Goal: Information Seeking & Learning: Understand process/instructions

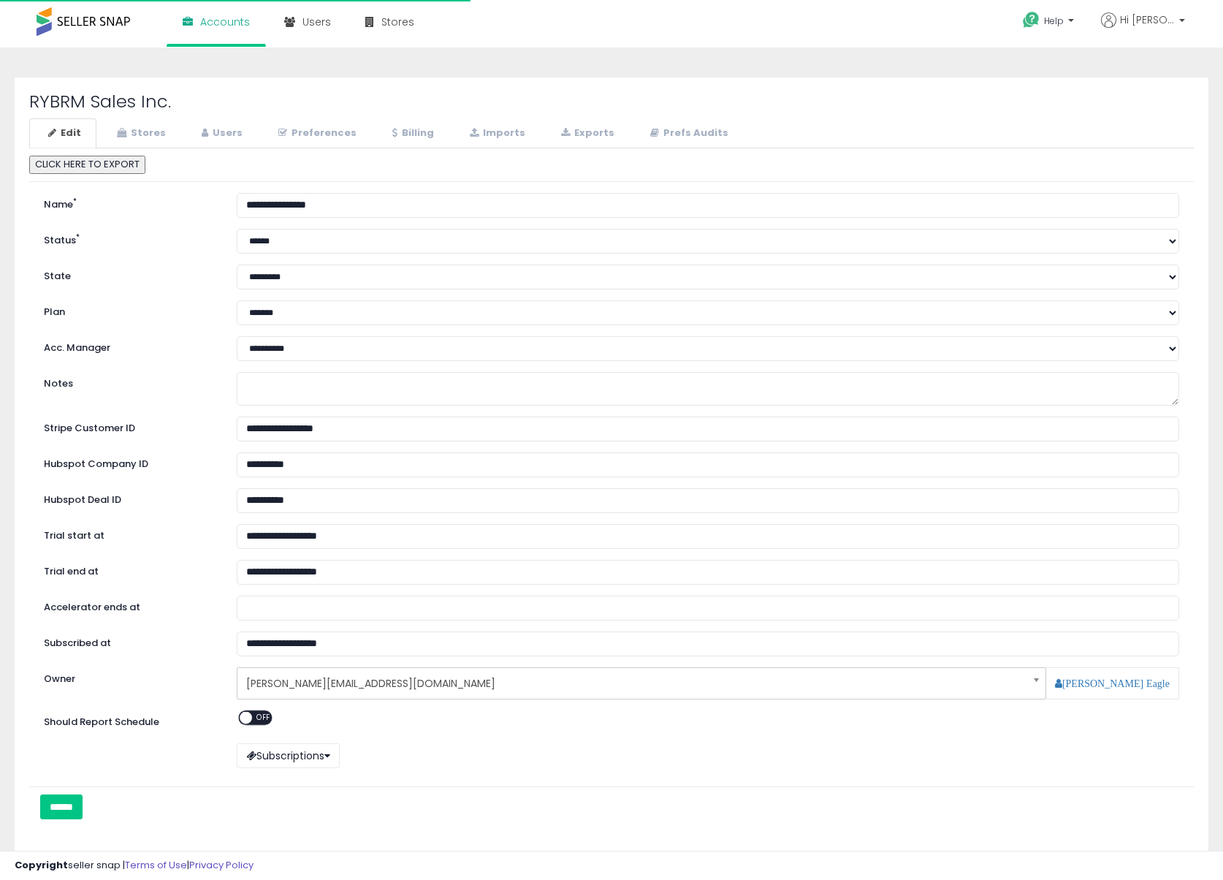
select select "**"
click at [144, 129] on link "Stores" at bounding box center [139, 133] width 83 height 30
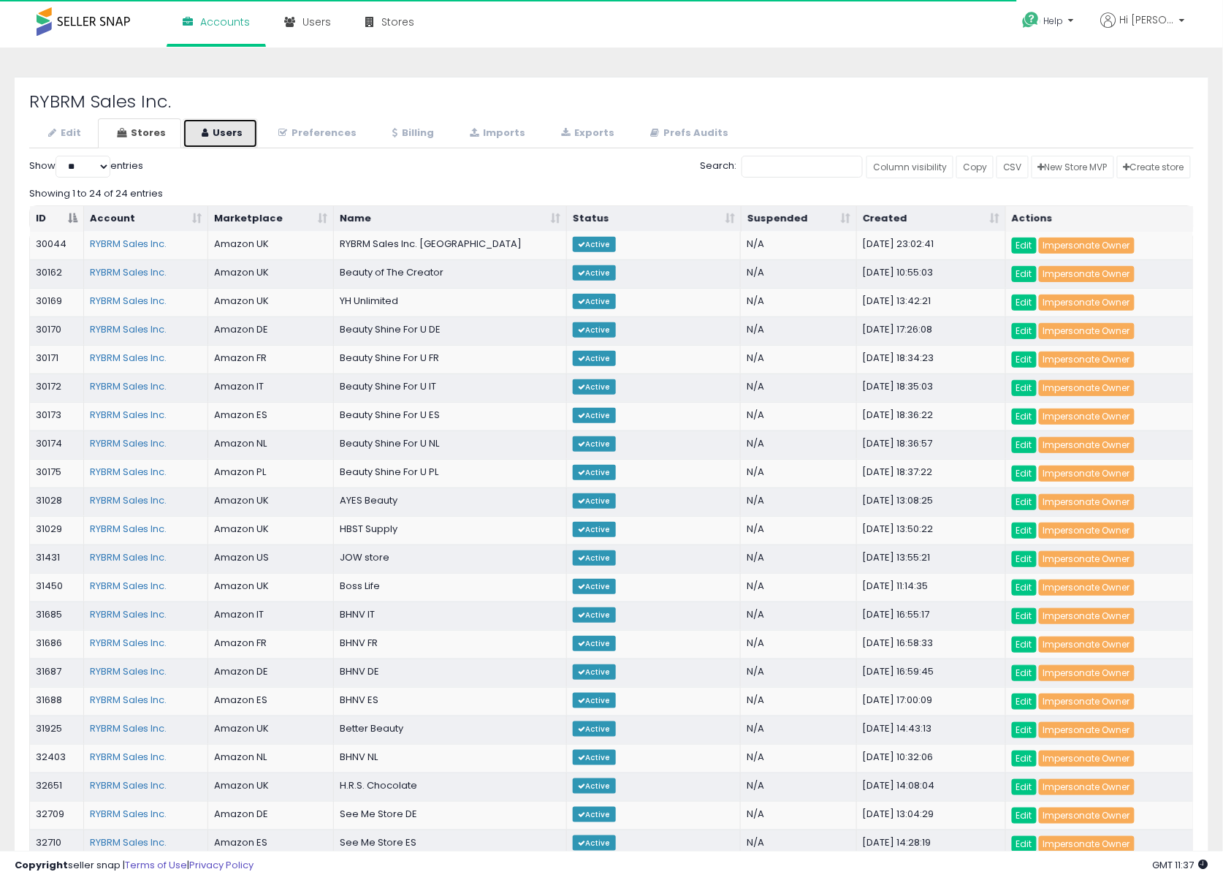
click at [212, 139] on link "Users" at bounding box center [220, 133] width 75 height 30
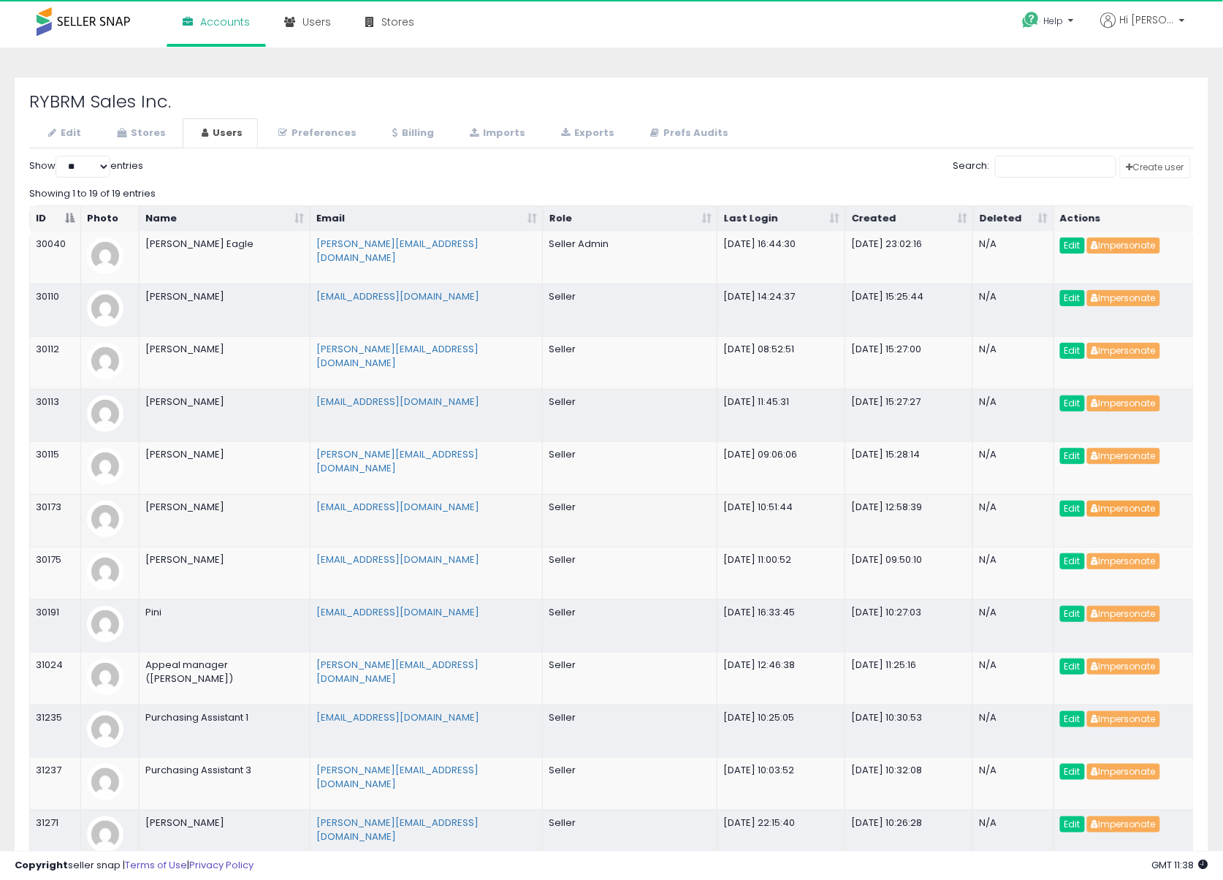
click at [1151, 508] on button "Impersonate" at bounding box center [1123, 508] width 73 height 16
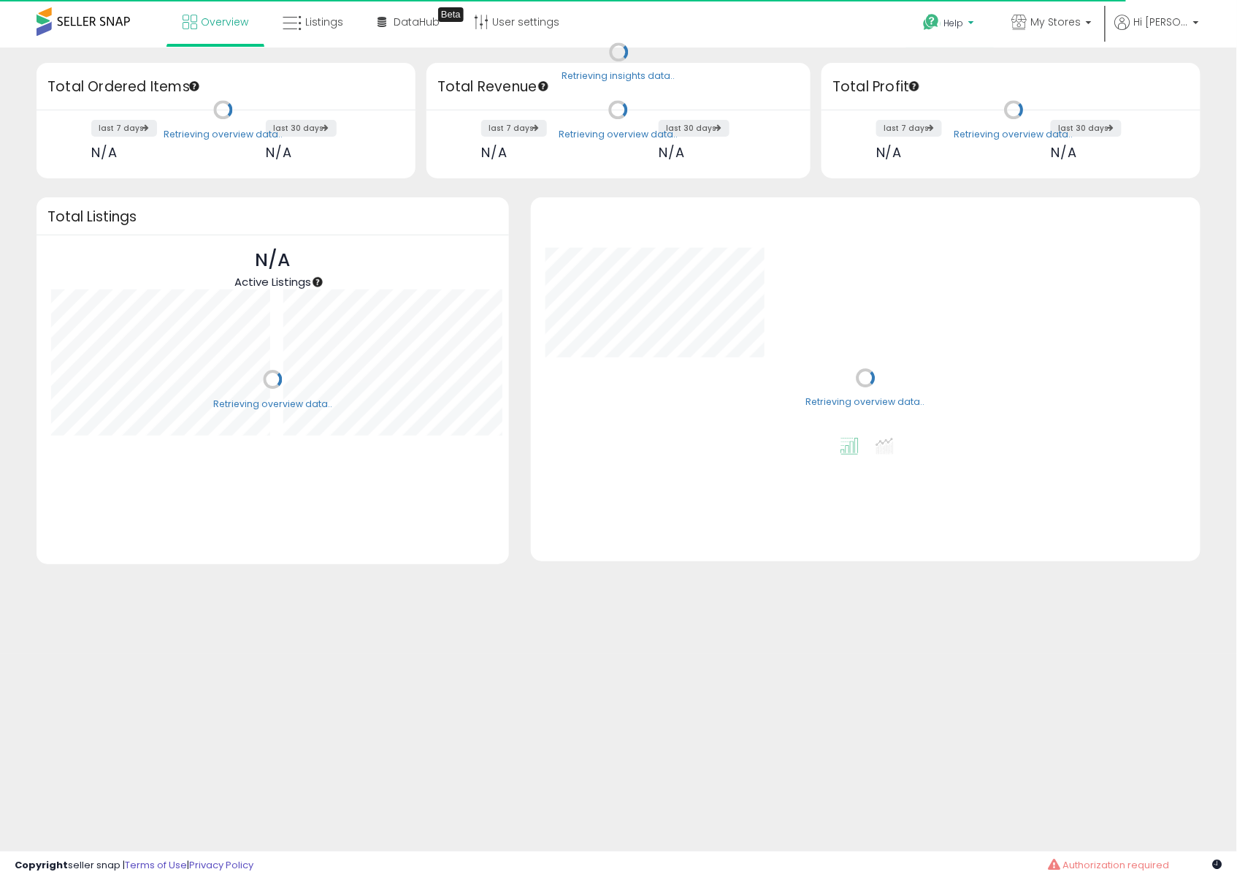
click at [964, 23] on span "Help" at bounding box center [955, 23] width 20 height 12
click at [970, 220] on link "API Documentation" at bounding box center [963, 227] width 75 height 28
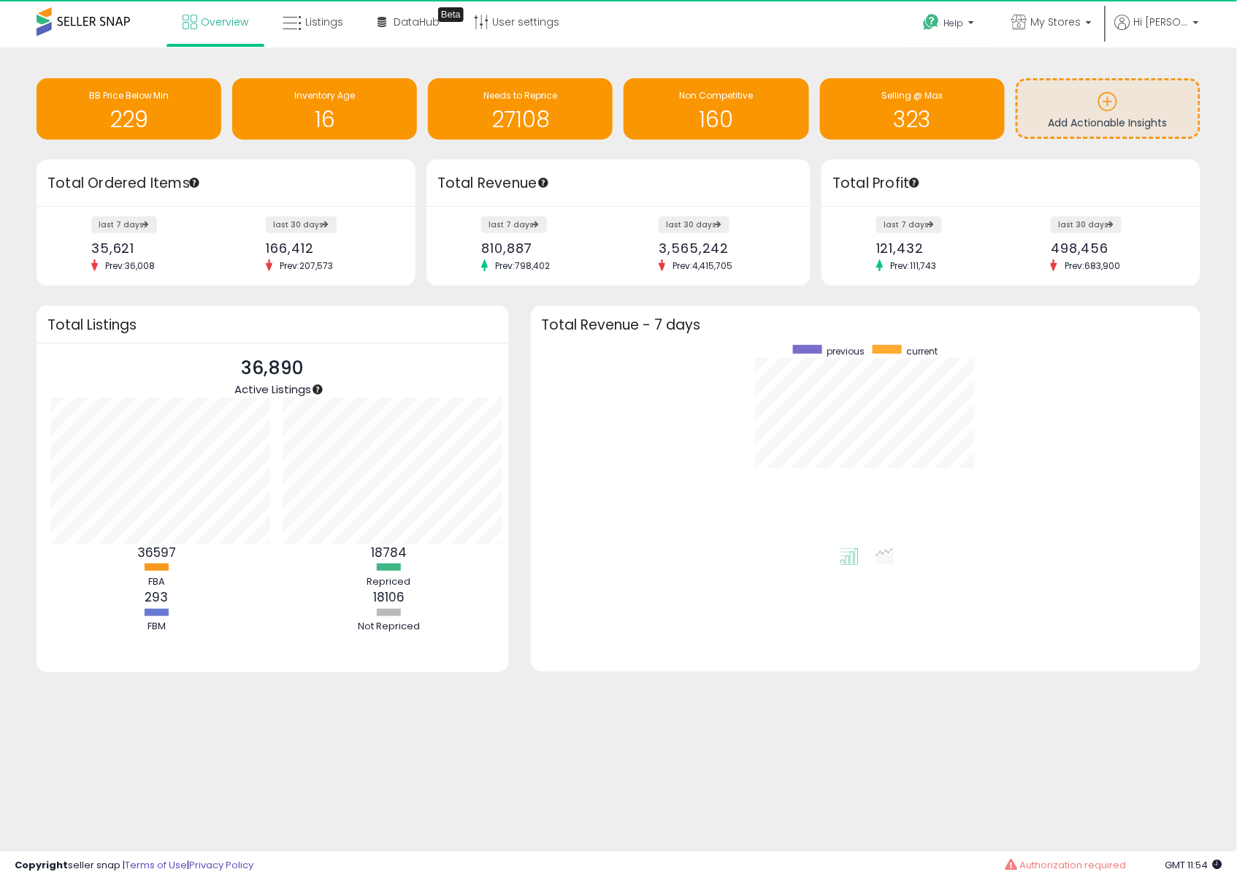
scroll to position [202, 641]
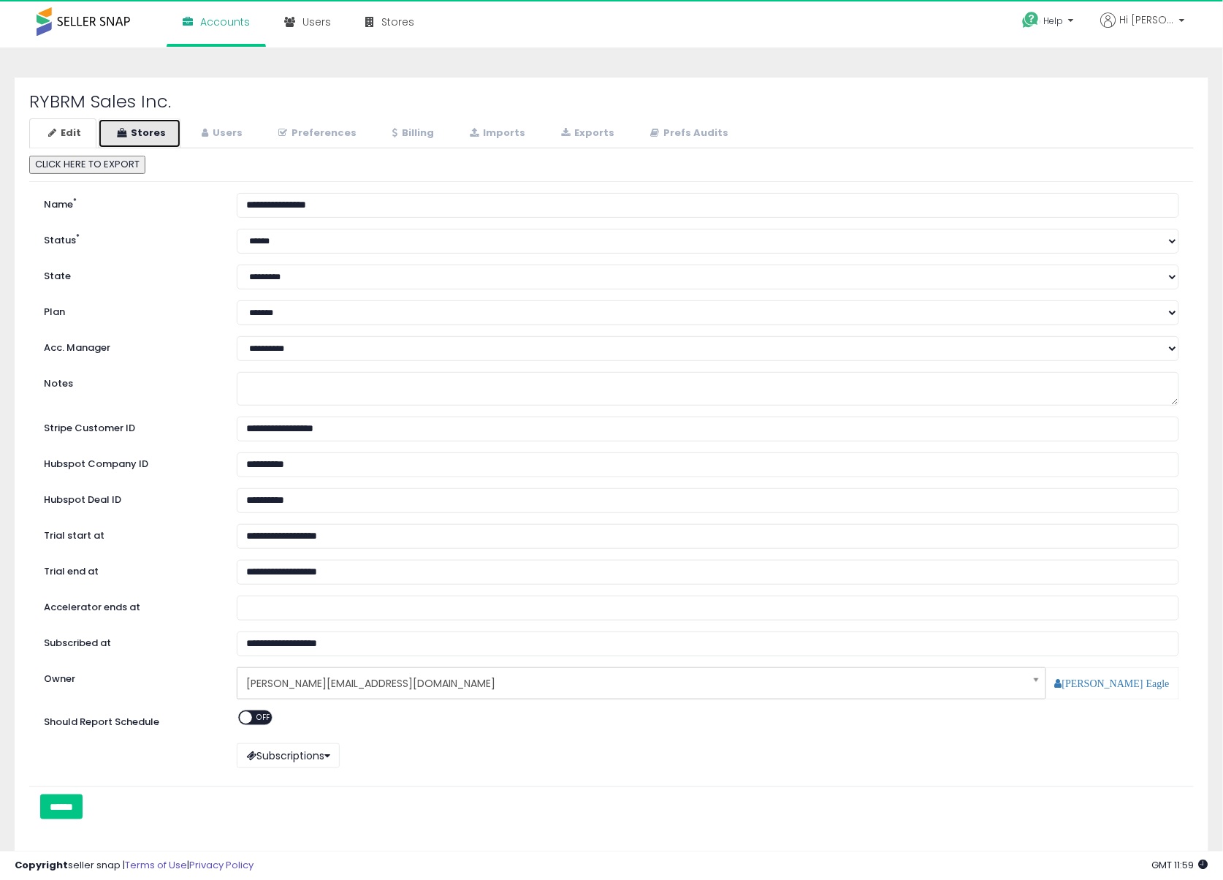
click at [144, 126] on link "Stores" at bounding box center [139, 133] width 83 height 30
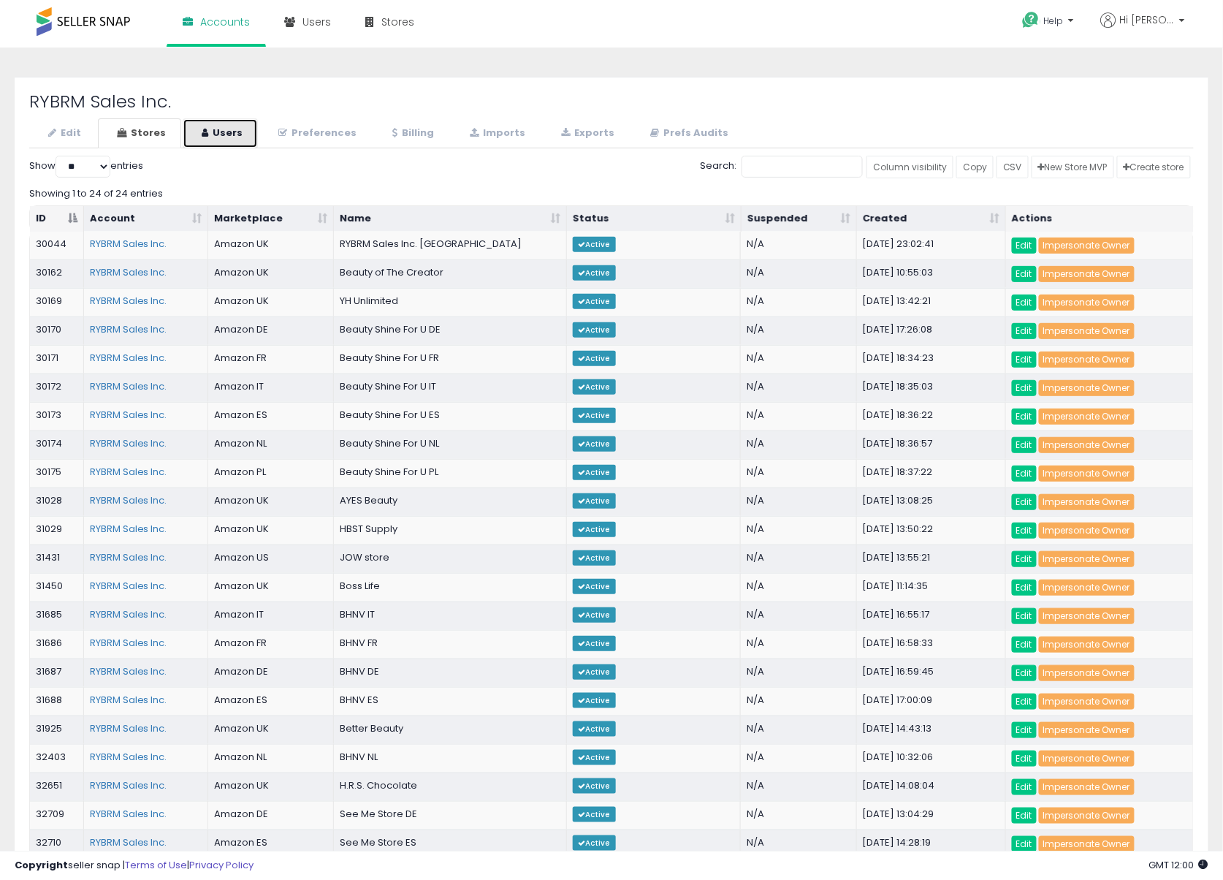
click at [202, 133] on icon at bounding box center [205, 132] width 7 height 9
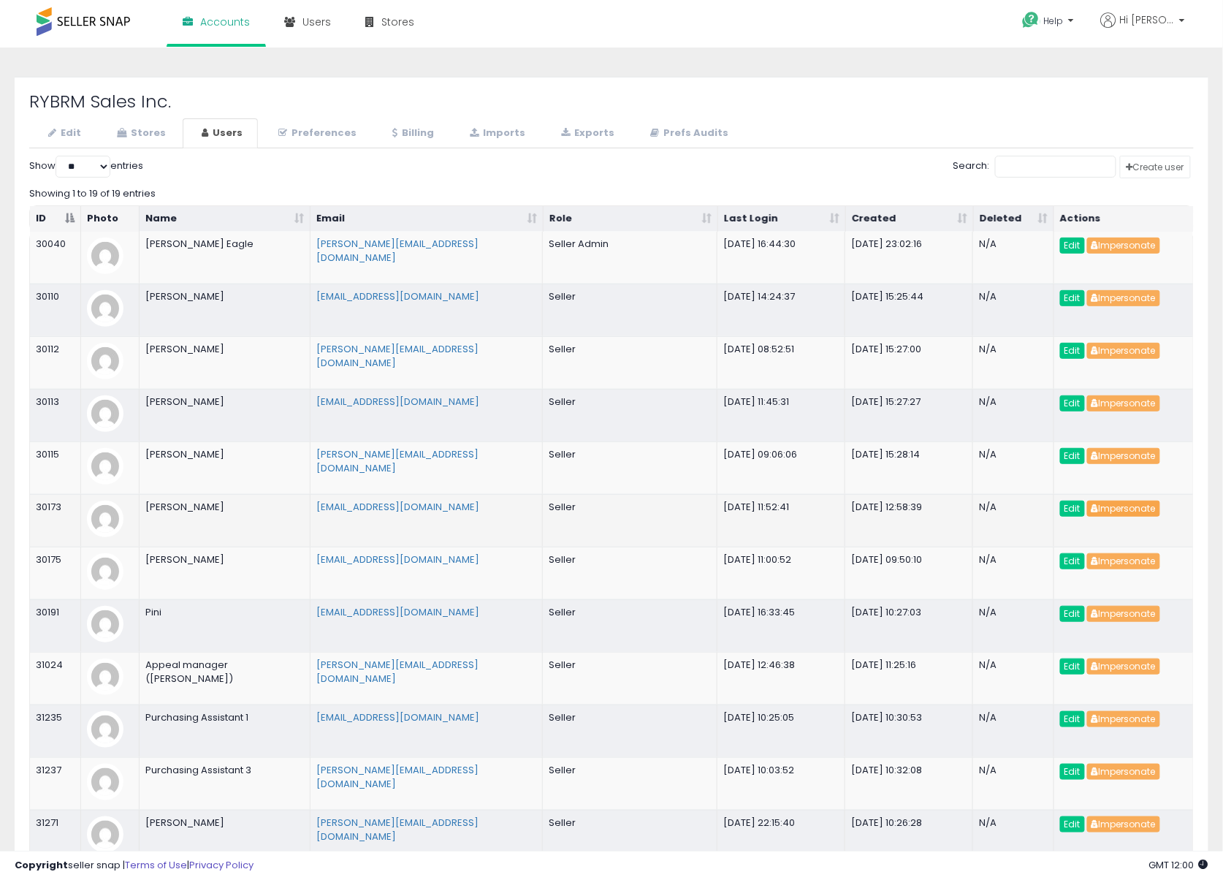
click at [1129, 503] on button "Impersonate" at bounding box center [1123, 508] width 73 height 16
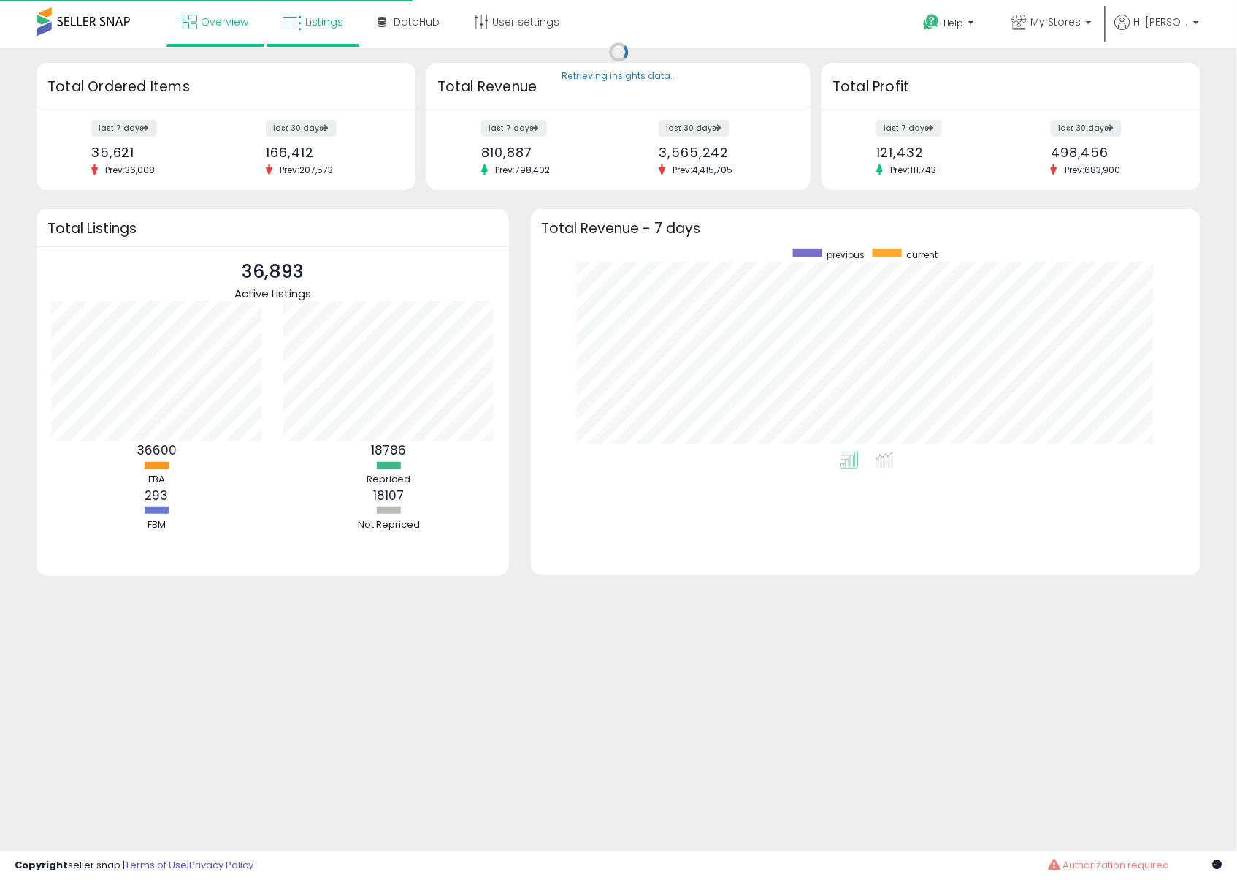
scroll to position [202, 641]
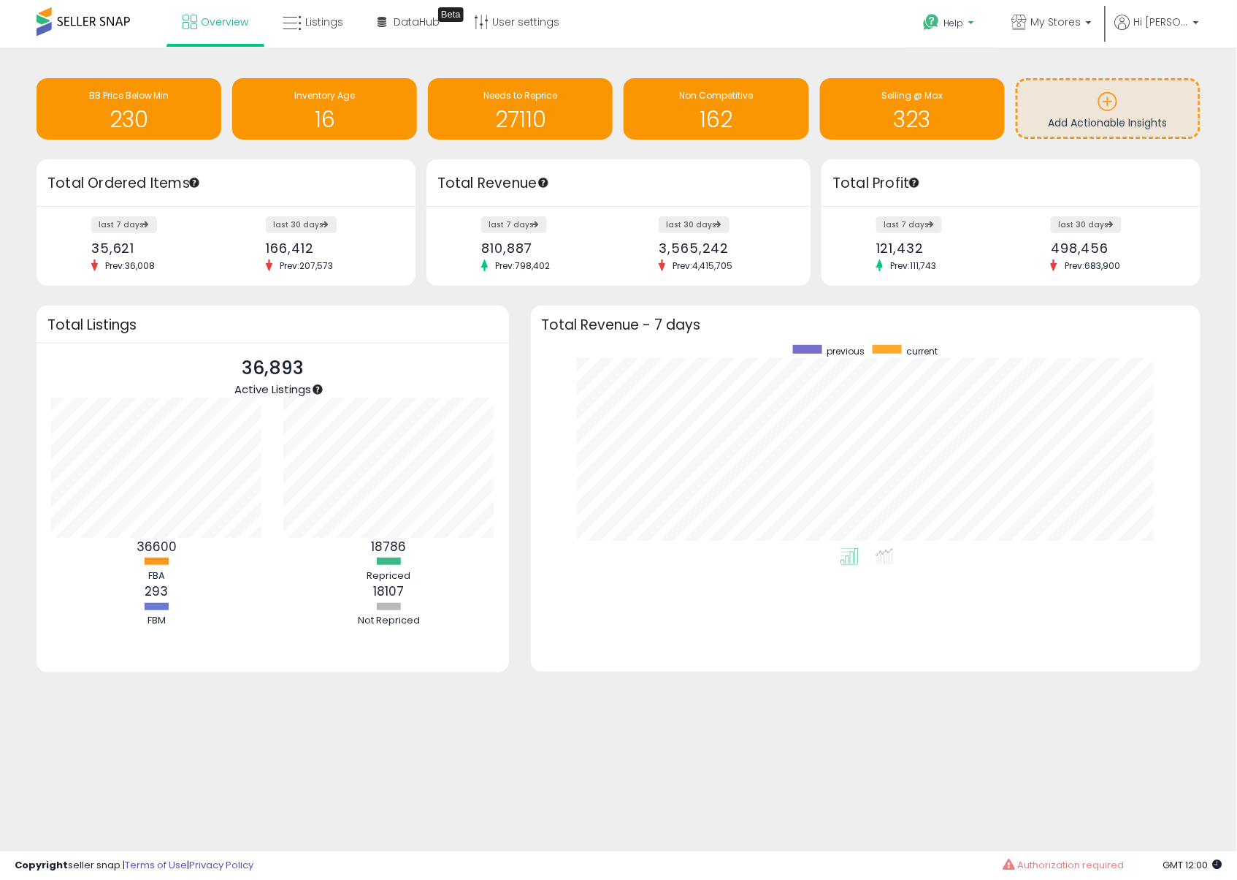
click at [978, 23] on p "Help" at bounding box center [951, 25] width 56 height 16
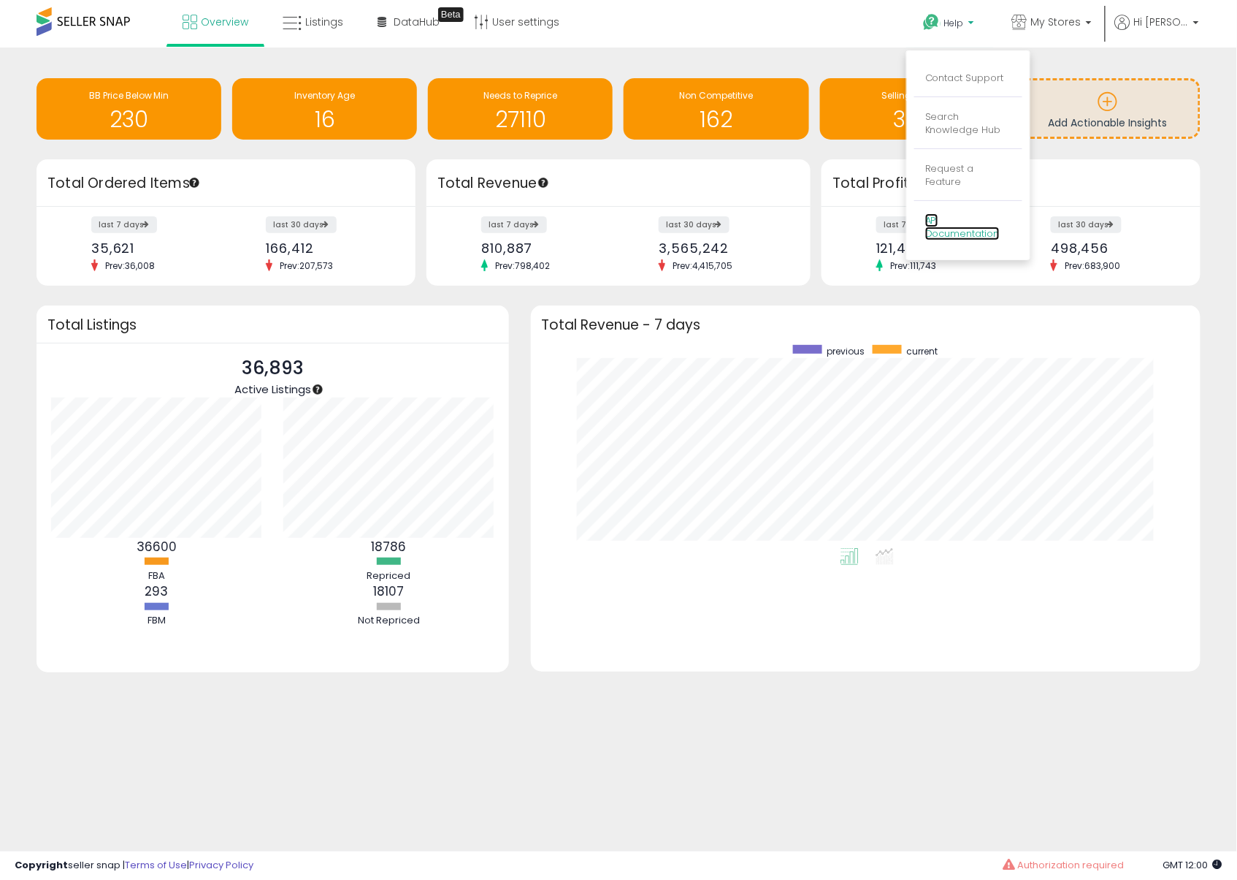
click at [977, 221] on link "API Documentation" at bounding box center [963, 227] width 75 height 28
